Goal: Task Accomplishment & Management: Manage account settings

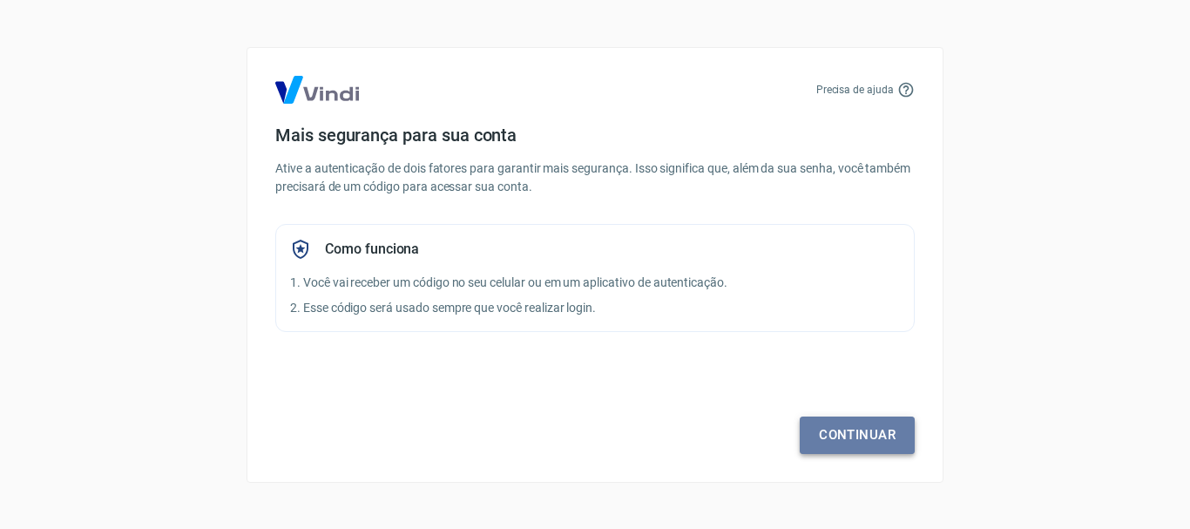
click at [826, 435] on link "Continuar" at bounding box center [857, 434] width 115 height 37
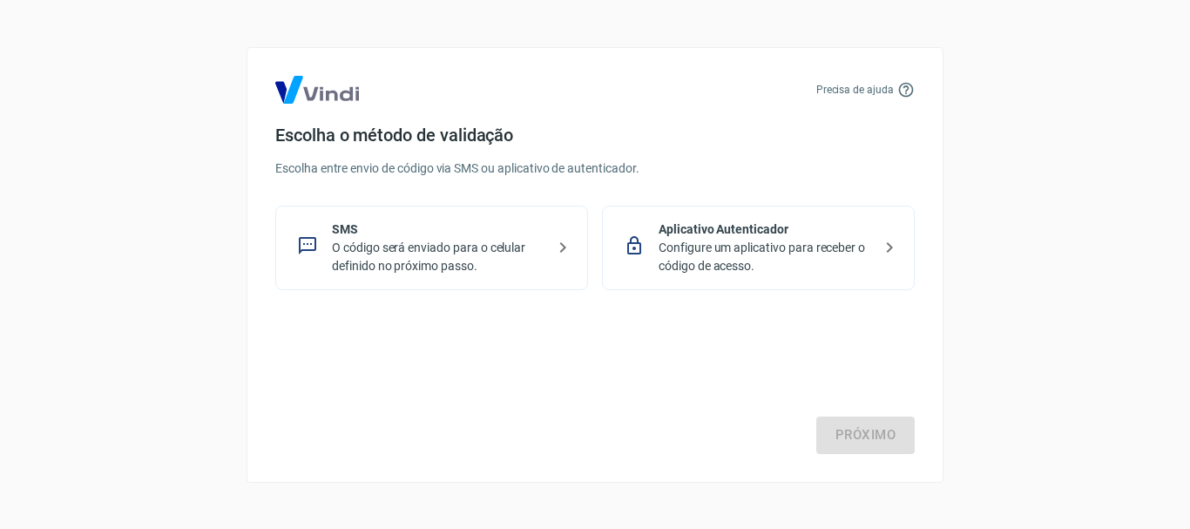
click at [468, 254] on p "O código será enviado para o celular definido no próximo passo." at bounding box center [438, 257] width 213 height 37
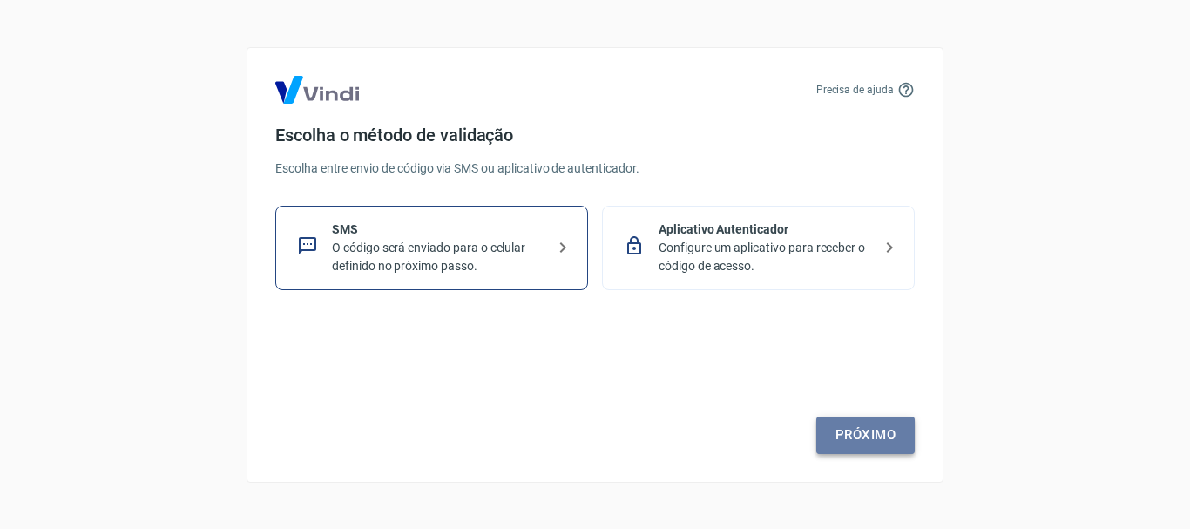
click at [854, 432] on link "Próximo" at bounding box center [865, 434] width 98 height 37
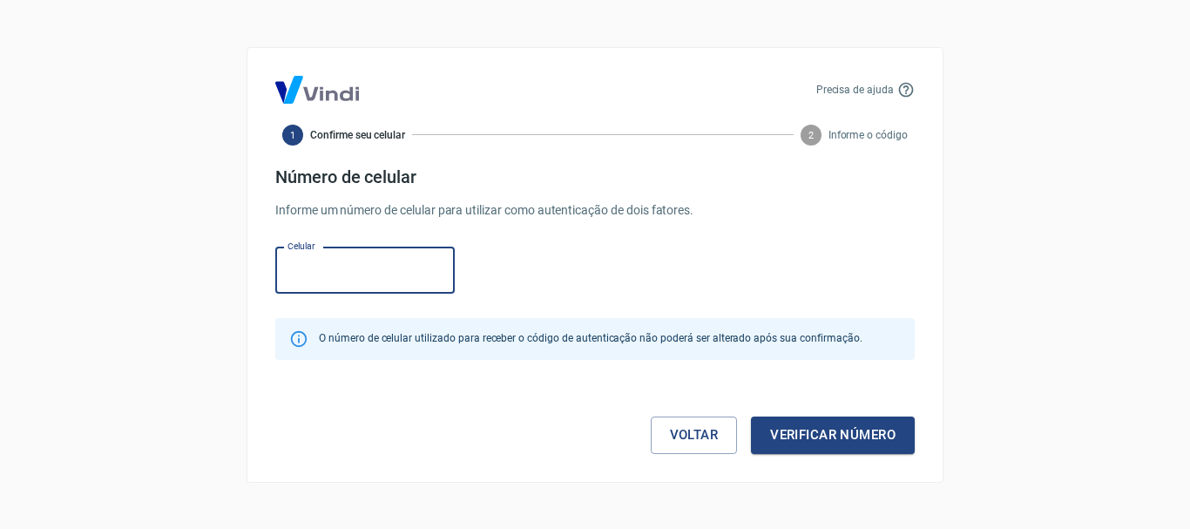
click at [349, 270] on input "Celular" at bounding box center [364, 270] width 179 height 46
type input "(17) 99784-2012"
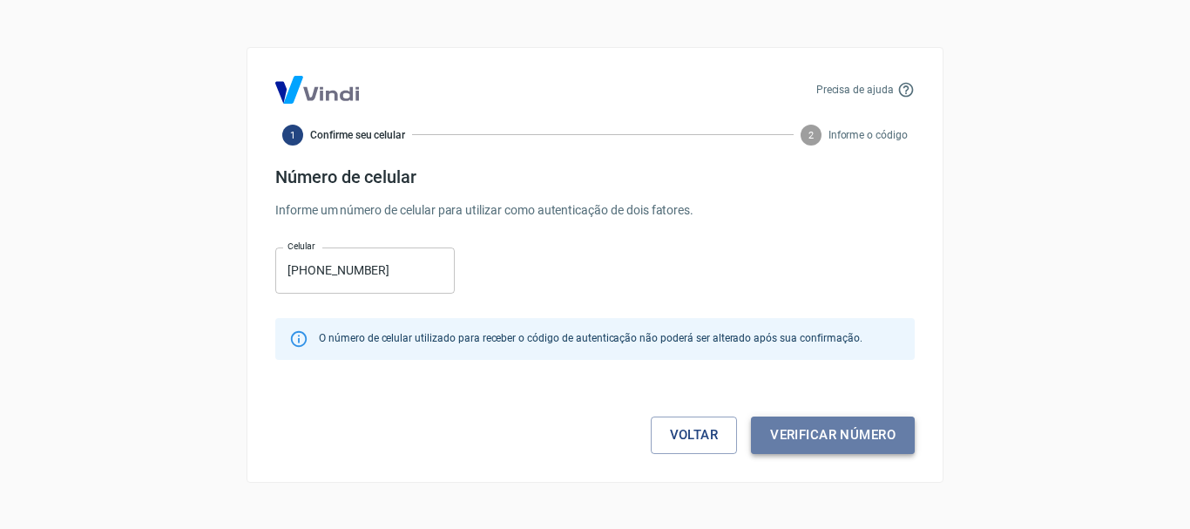
click at [822, 435] on button "Verificar número" at bounding box center [833, 434] width 164 height 37
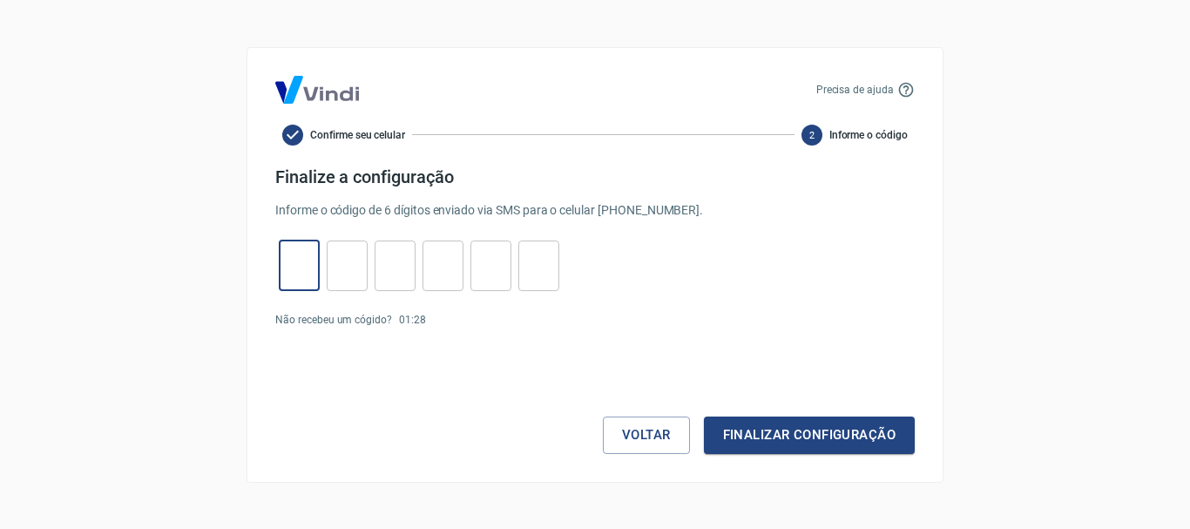
click at [311, 263] on input "tel" at bounding box center [299, 265] width 41 height 37
type input "5"
type input "8"
type input "9"
type input "3"
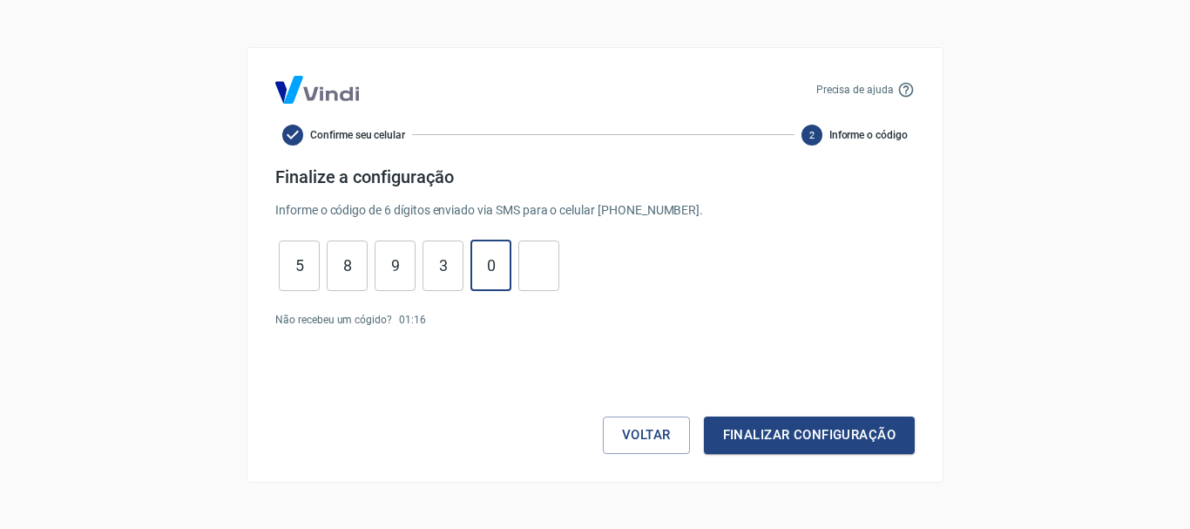
type input "0"
type input "6"
click at [766, 429] on button "Finalizar configuração" at bounding box center [809, 434] width 211 height 37
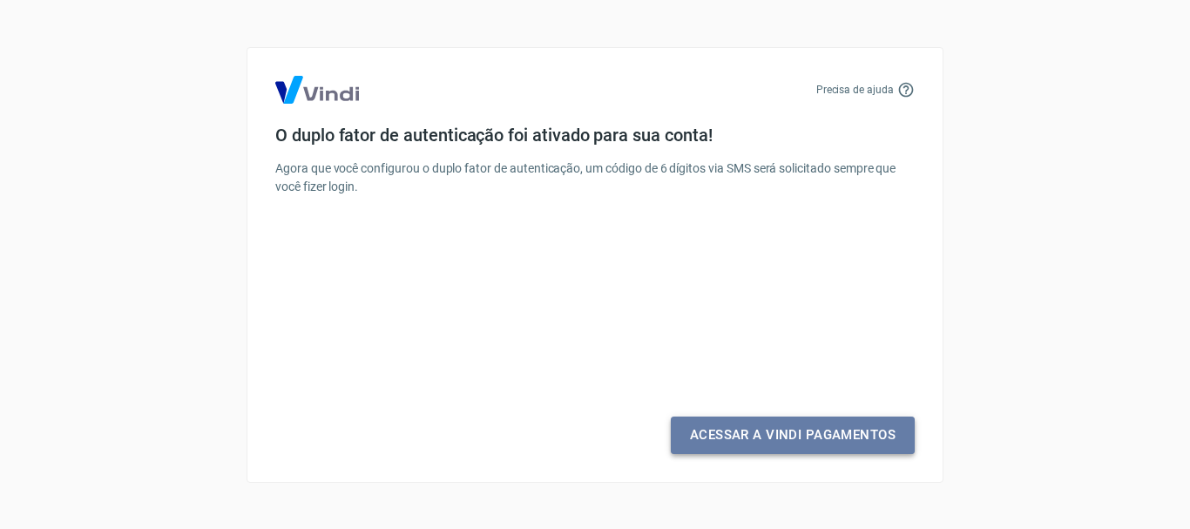
click at [799, 439] on link "Acessar a Vindi Pagamentos" at bounding box center [793, 434] width 244 height 37
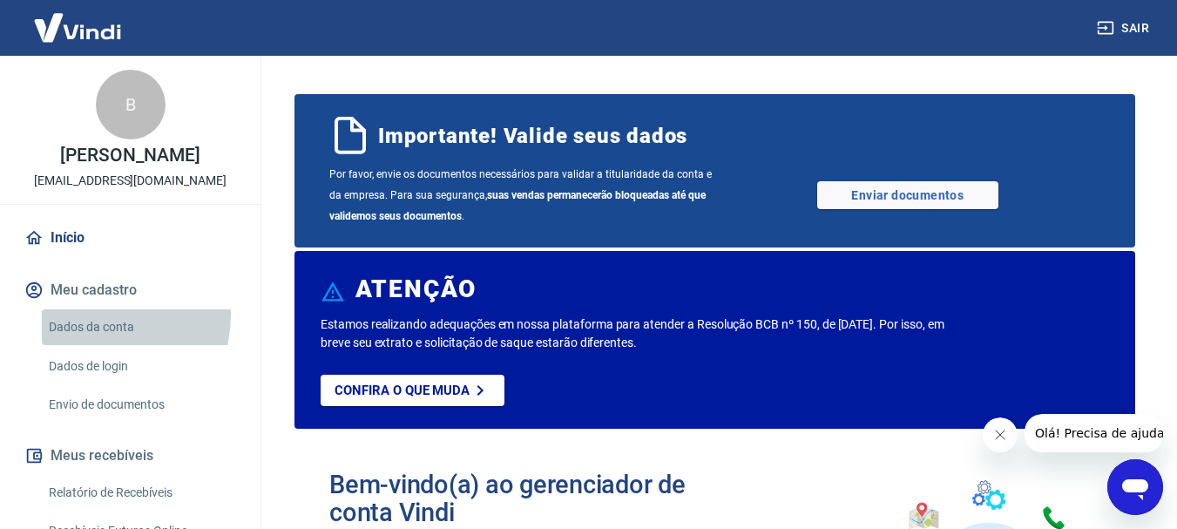
click at [91, 333] on link "Dados da conta" at bounding box center [141, 327] width 198 height 36
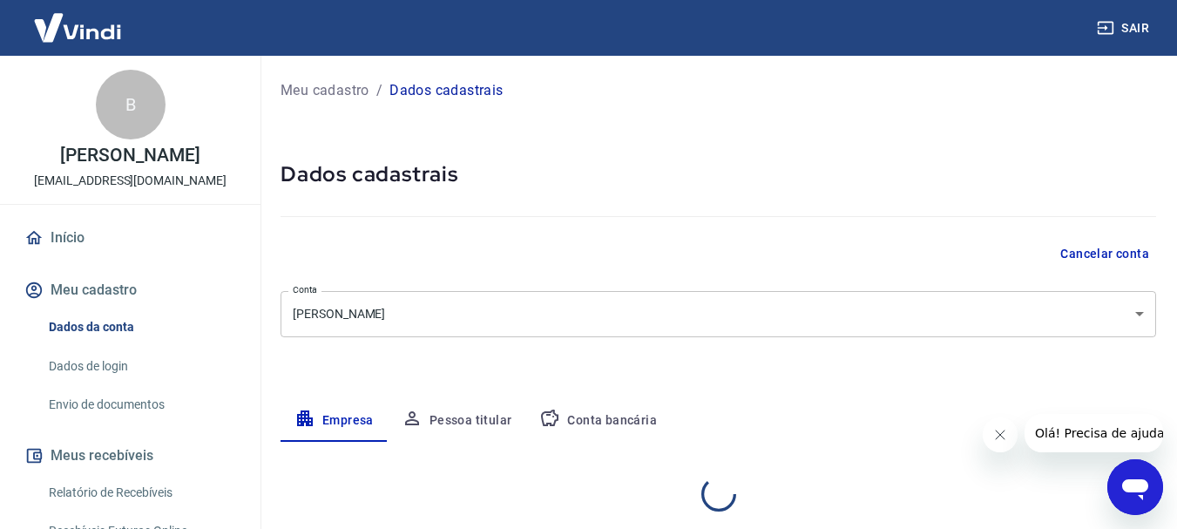
select select "SP"
select select "business"
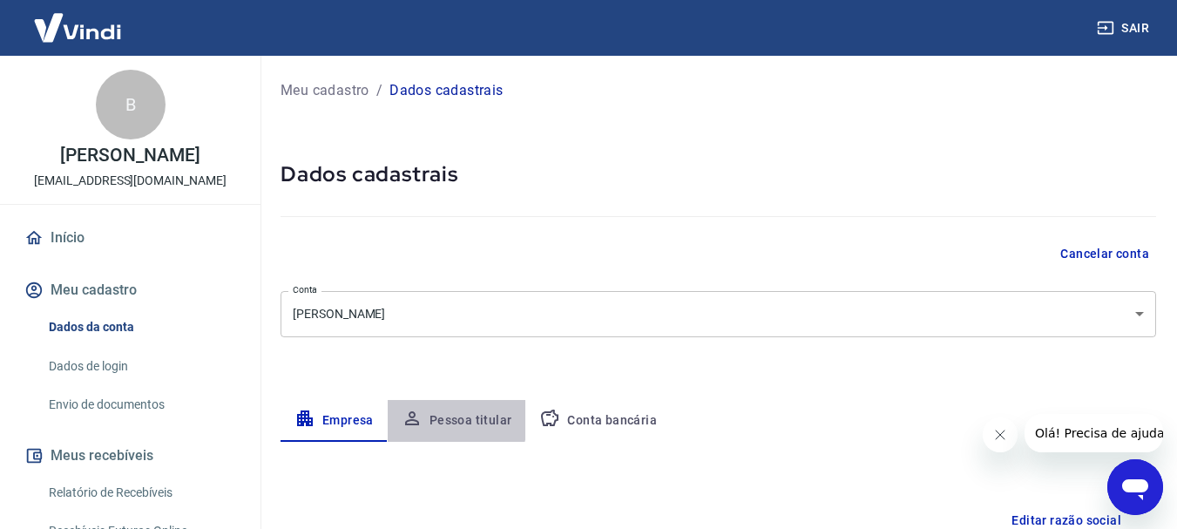
click at [437, 418] on button "Pessoa titular" at bounding box center [457, 421] width 139 height 42
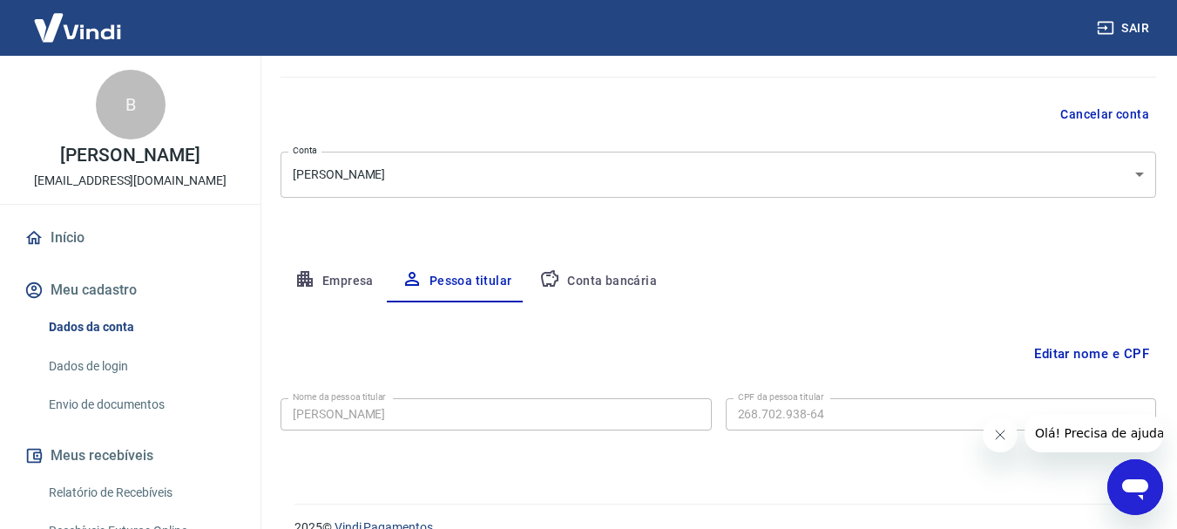
scroll to position [168, 0]
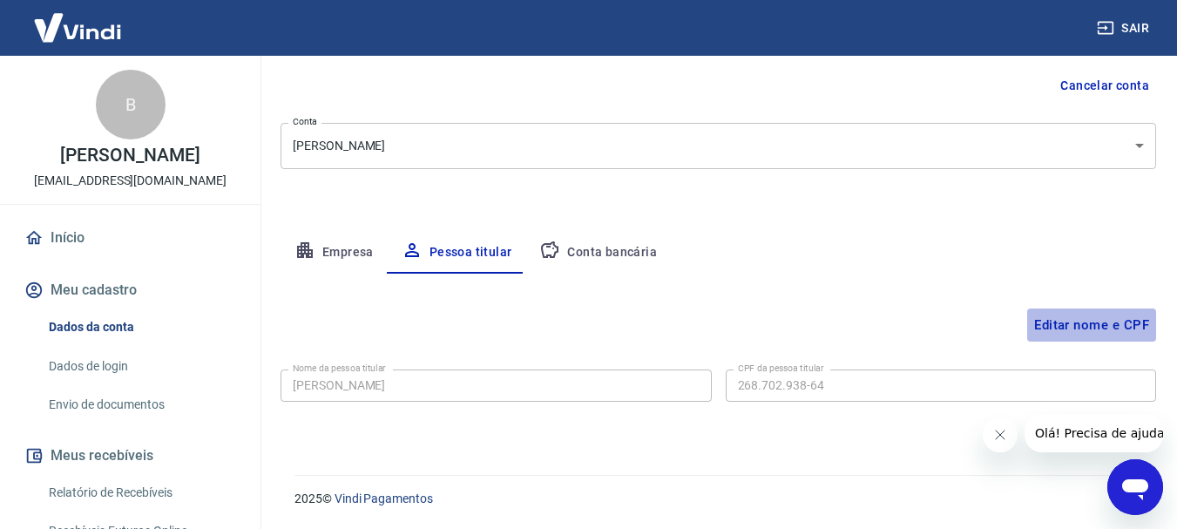
click at [1117, 332] on button "Editar nome e CPF" at bounding box center [1091, 324] width 129 height 33
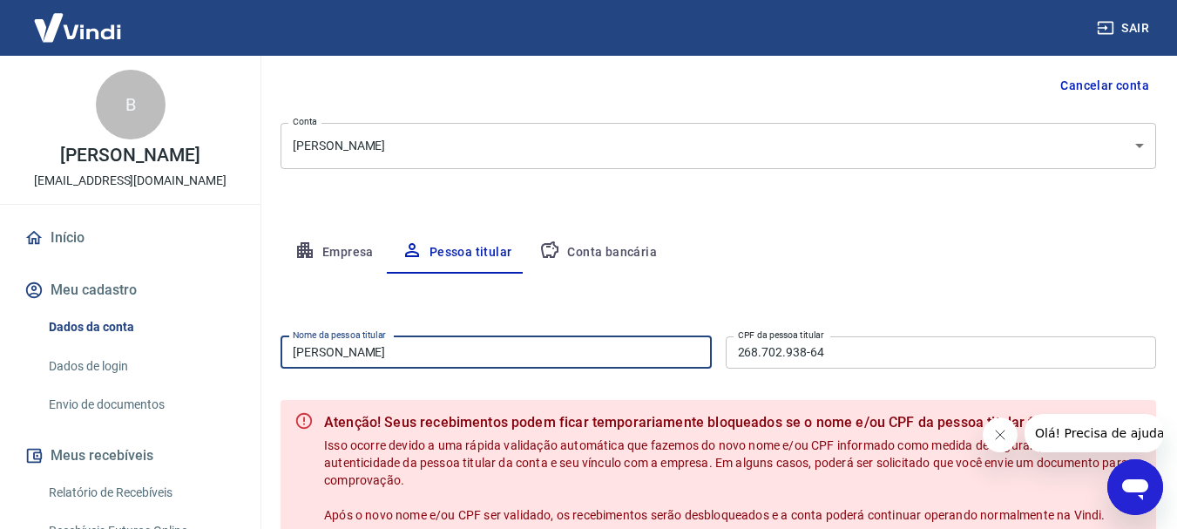
click at [592, 355] on input "[PERSON_NAME] Bomfim [PERSON_NAME]" at bounding box center [496, 352] width 431 height 32
type input "B"
type input "Norma Batista Bomfim Mancini"
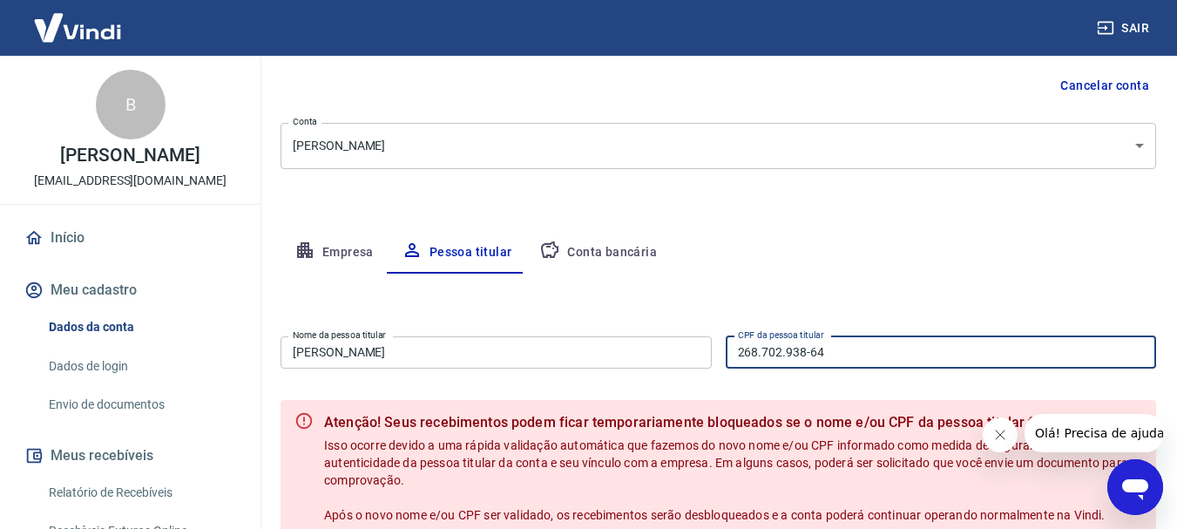
click at [842, 344] on input "268.702.938-64" at bounding box center [941, 352] width 431 height 32
type input "2"
type input "268.702.938-64"
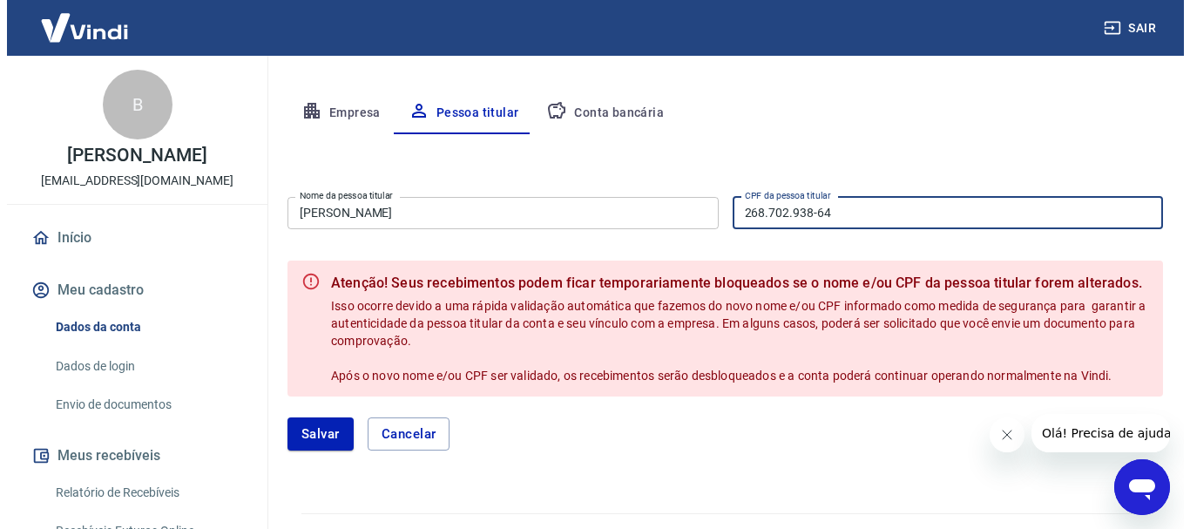
scroll to position [346, 0]
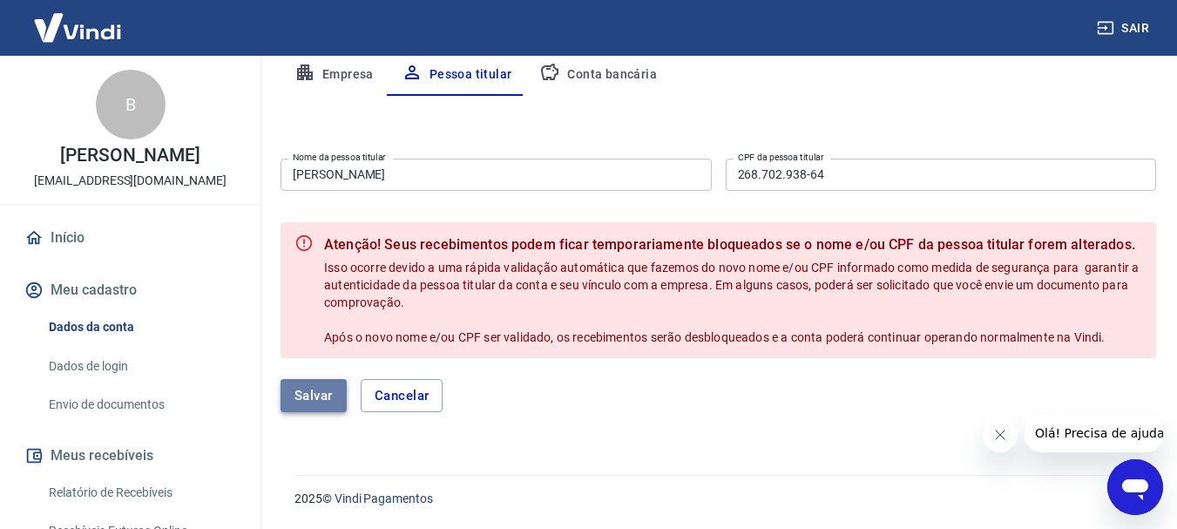
click at [308, 401] on button "Salvar" at bounding box center [314, 395] width 66 height 33
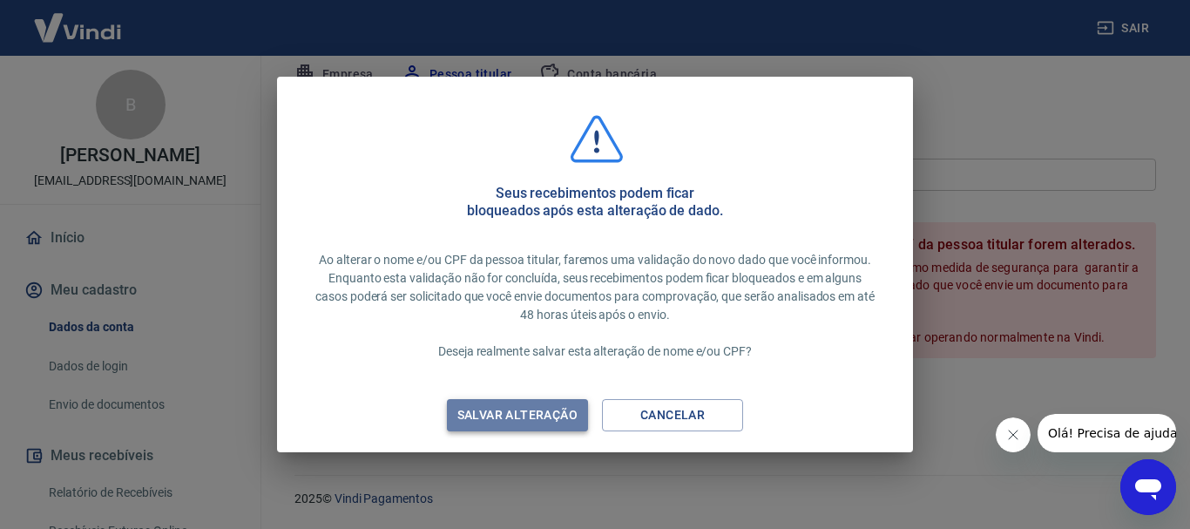
click at [506, 415] on div "Salvar alteração" at bounding box center [517, 415] width 162 height 22
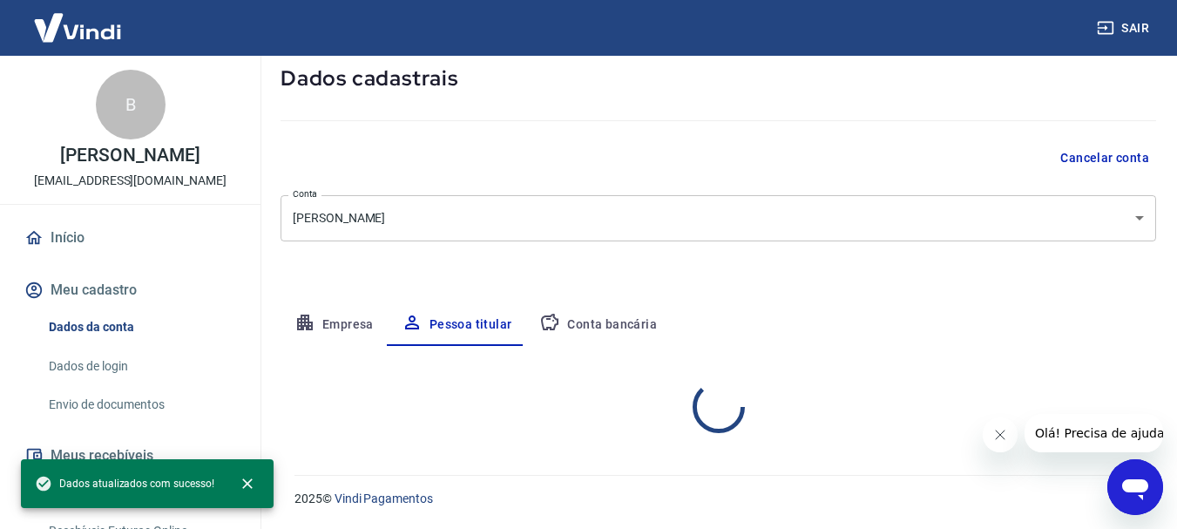
scroll to position [168, 0]
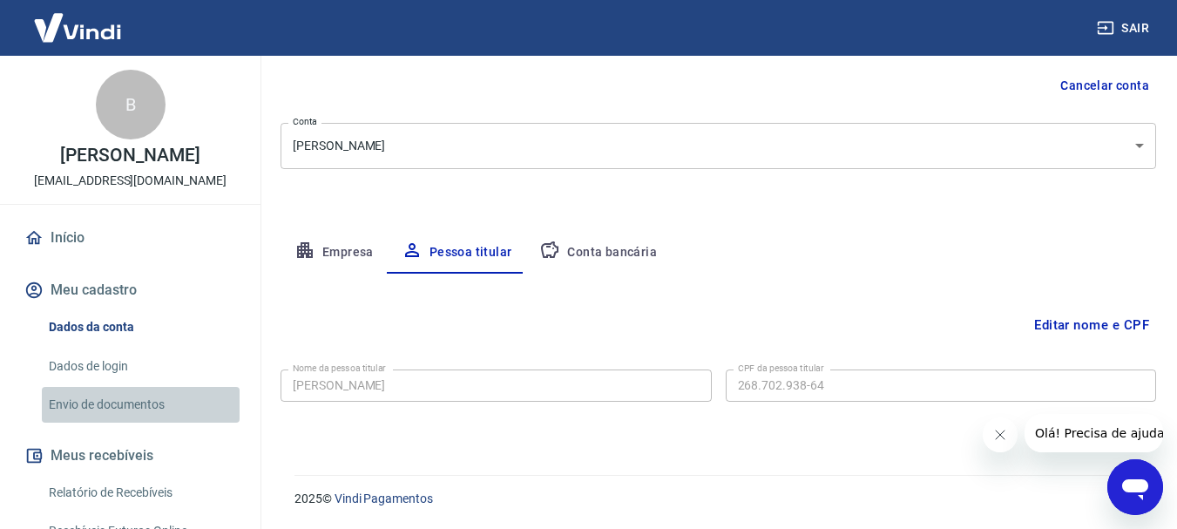
click at [161, 418] on link "Envio de documentos" at bounding box center [141, 405] width 198 height 36
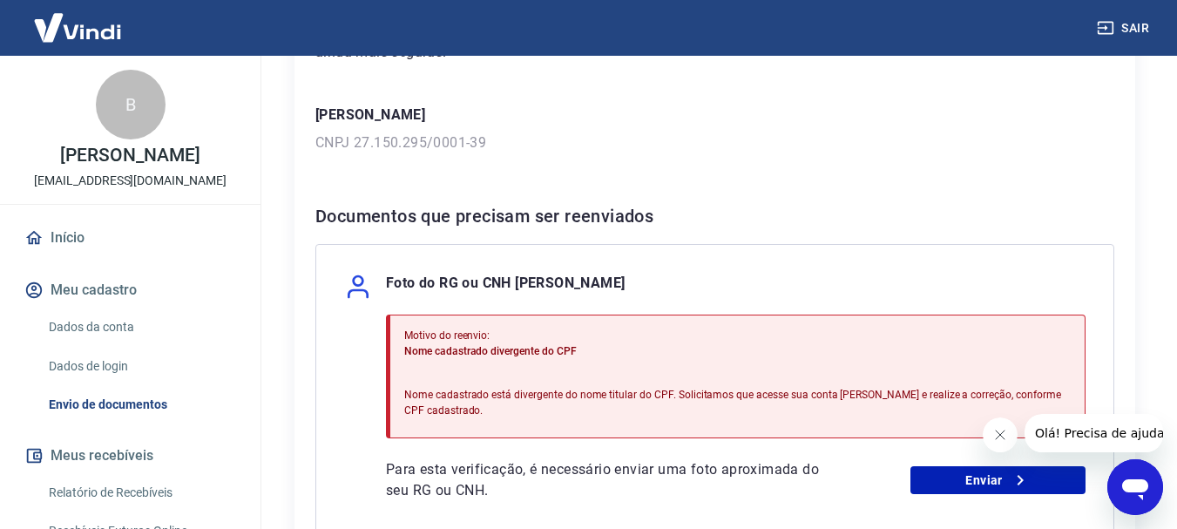
scroll to position [279, 0]
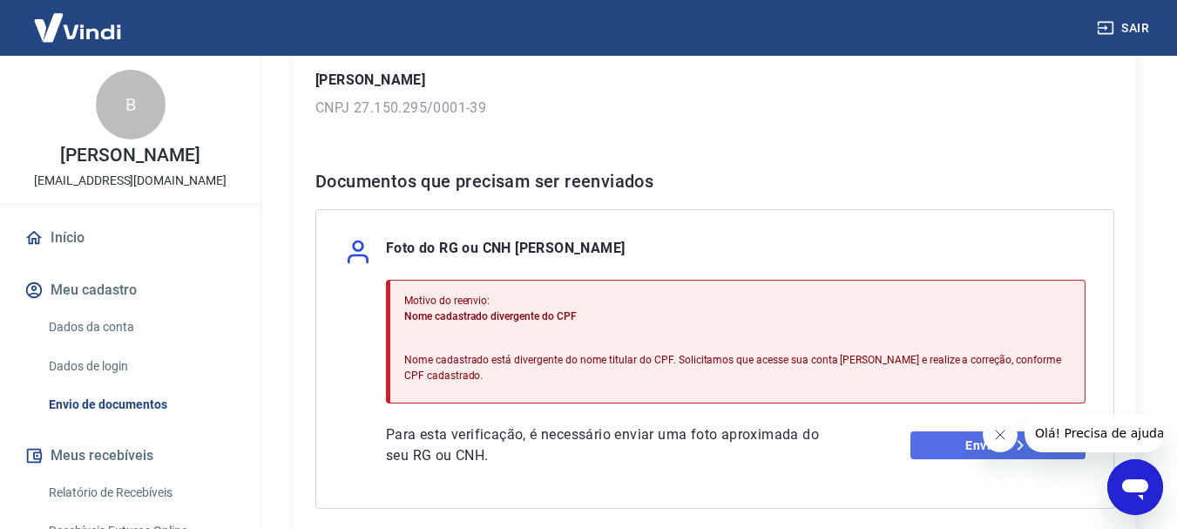
click at [958, 437] on link "Enviar" at bounding box center [997, 445] width 175 height 28
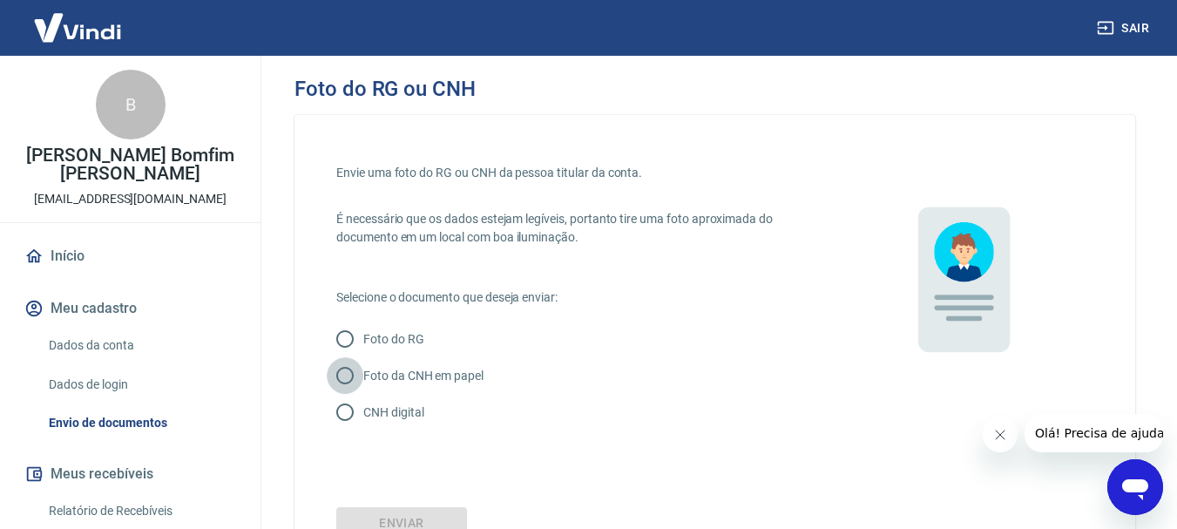
click at [347, 380] on input "Foto da CNH em papel" at bounding box center [345, 375] width 37 height 37
radio input "true"
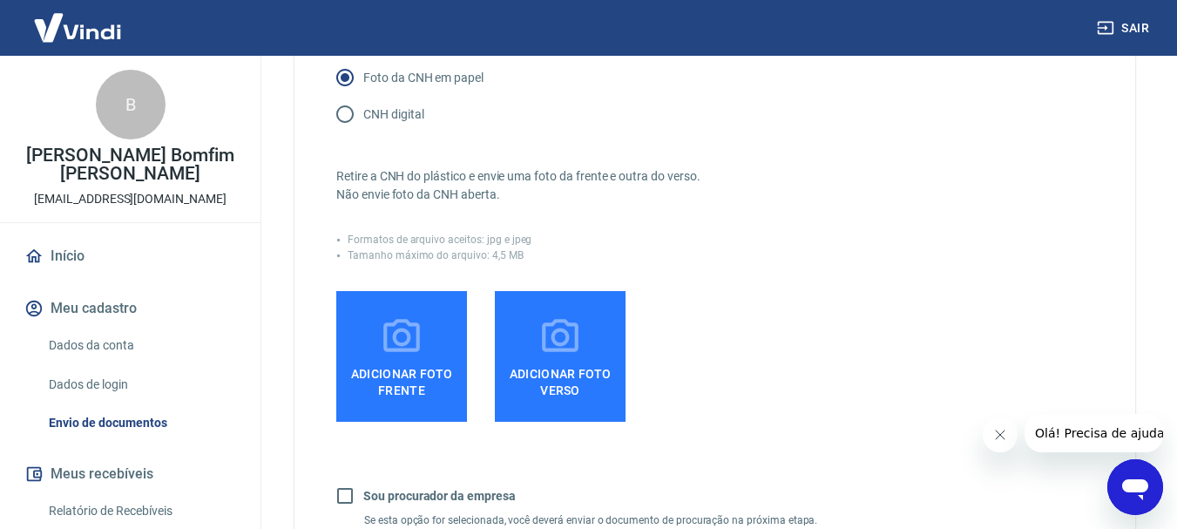
scroll to position [263, 0]
